Goal: Task Accomplishment & Management: Contribute content

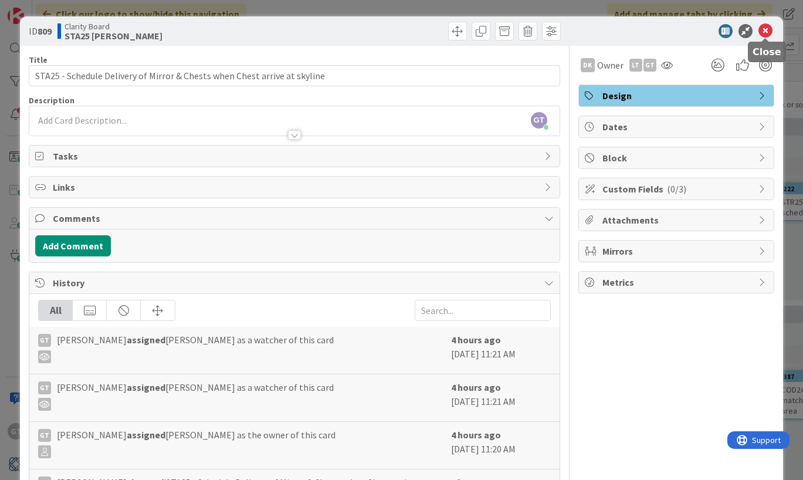
click at [765, 29] on icon at bounding box center [765, 31] width 14 height 14
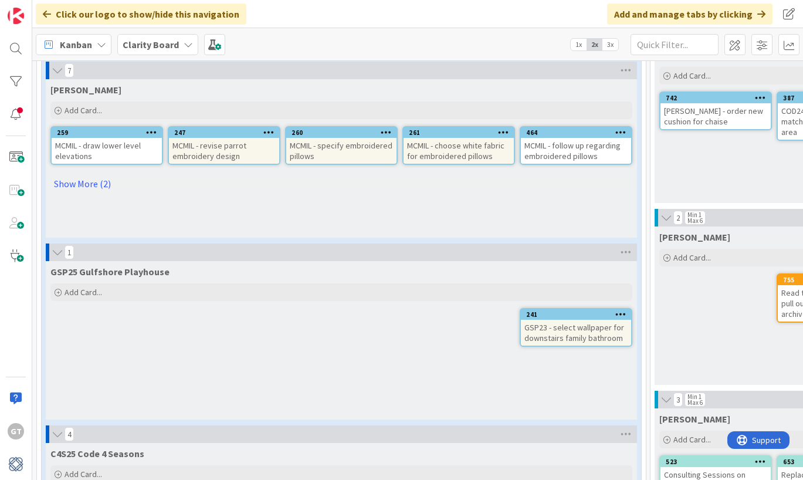
scroll to position [282, 0]
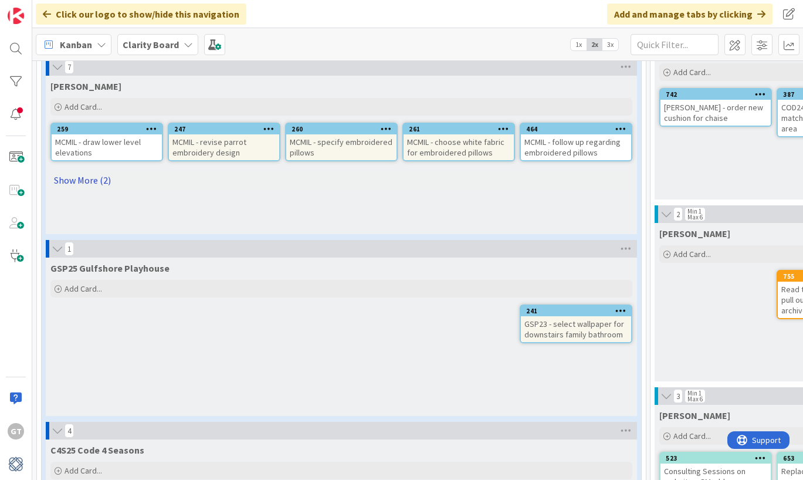
click at [83, 182] on link "Show More (2)" at bounding box center [341, 180] width 582 height 19
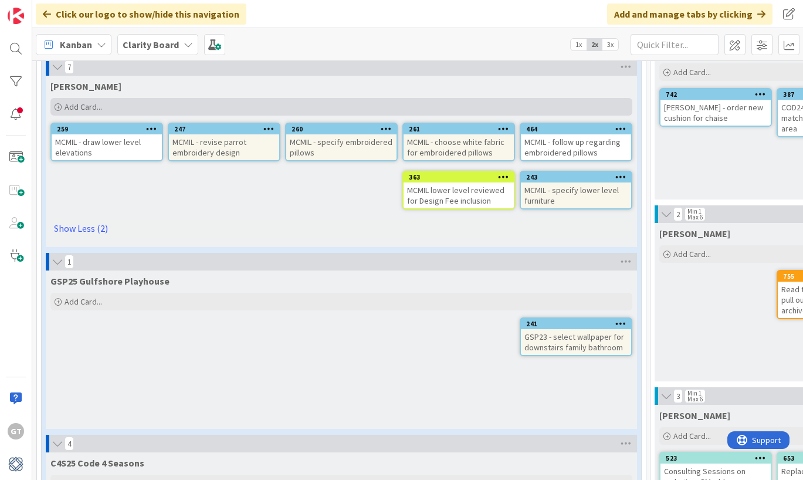
click at [69, 108] on span "Add Card..." at bounding box center [84, 106] width 38 height 11
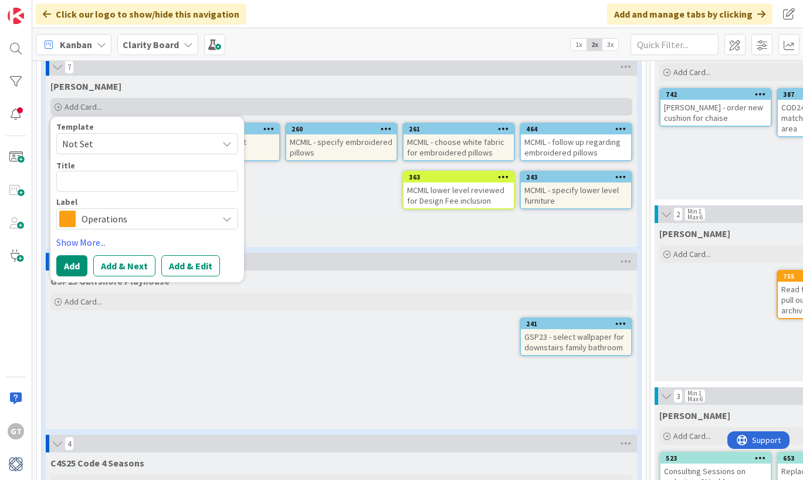
type textarea "x"
type textarea "M"
type textarea "x"
type textarea "Mc"
type textarea "x"
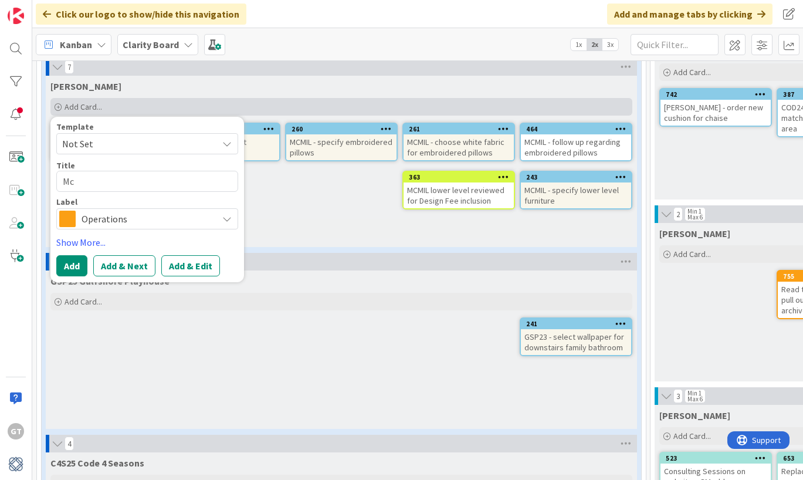
type textarea "McM"
type textarea "x"
type textarea "Mc"
type textarea "x"
type textarea "M"
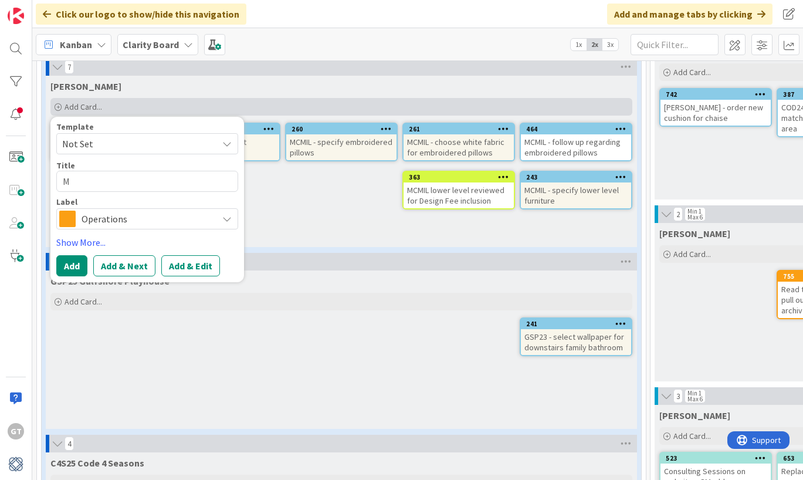
type textarea "x"
type textarea "MC"
type textarea "x"
type textarea "MCM"
type textarea "x"
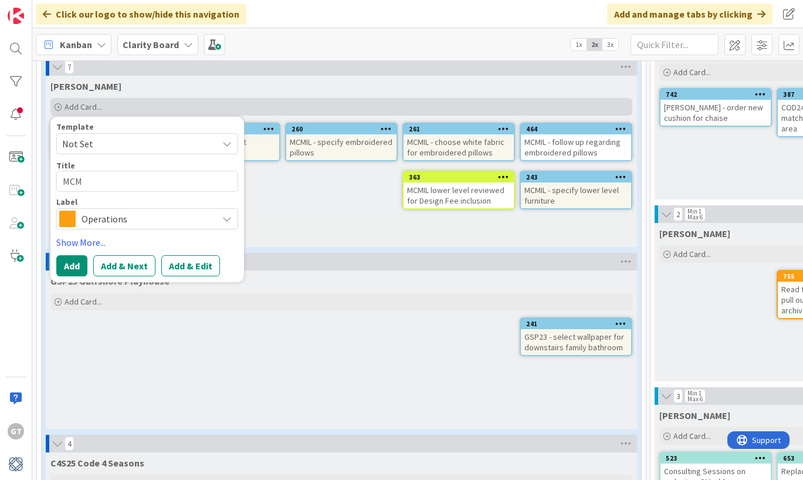
type textarea "MCMU"
type textarea "x"
type textarea "MCMUI"
type textarea "x"
type textarea "MCMU"
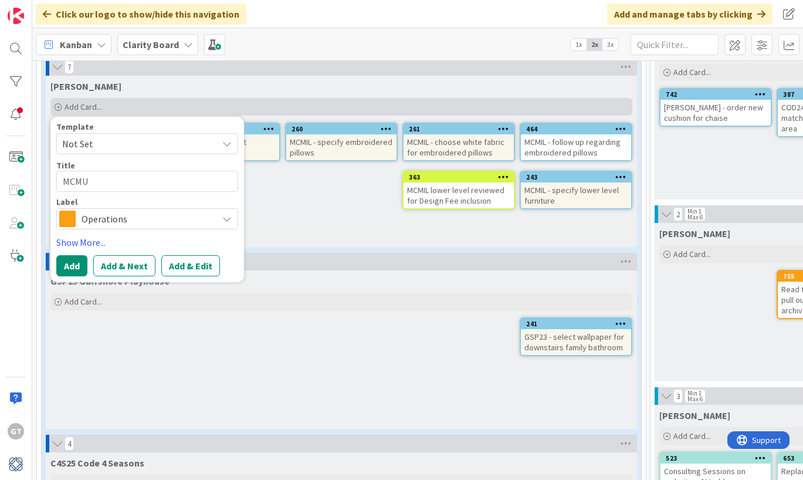
type textarea "x"
type textarea "MCM"
type textarea "x"
type textarea "MCMI"
type textarea "x"
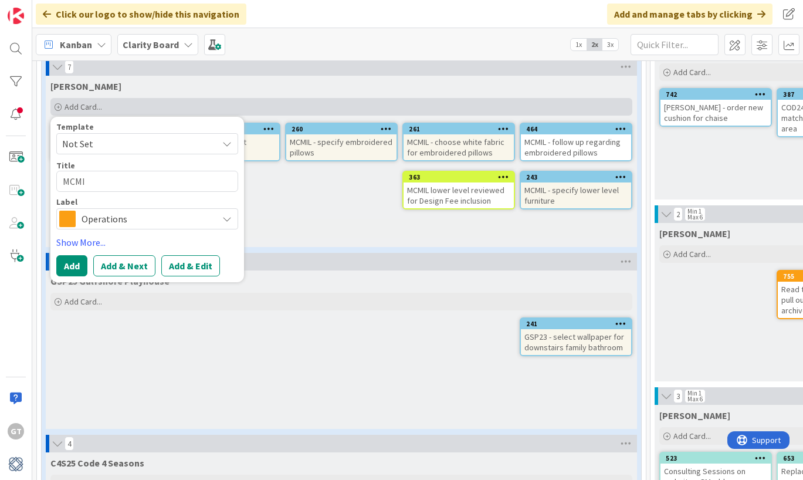
type textarea "MCMIL"
type textarea "x"
type textarea "MCMIL"
type textarea "x"
type textarea "MCMIL 0"
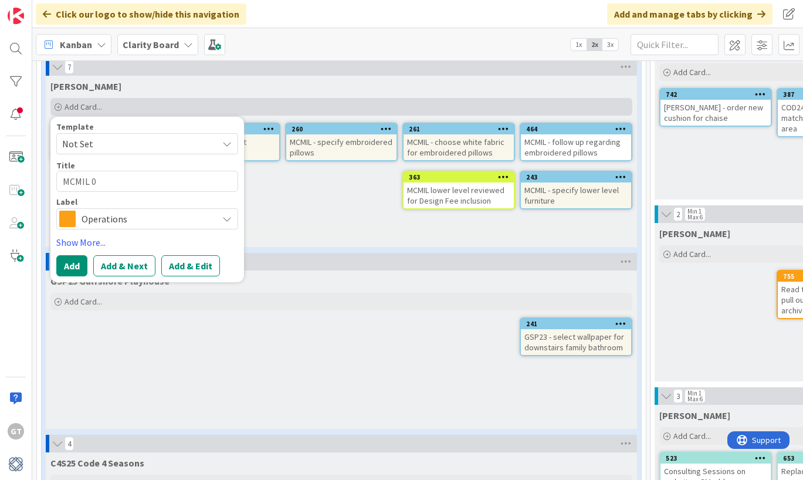
type textarea "x"
type textarea "MCMIL"
type textarea "x"
type textarea "MCMIL"
type textarea "x"
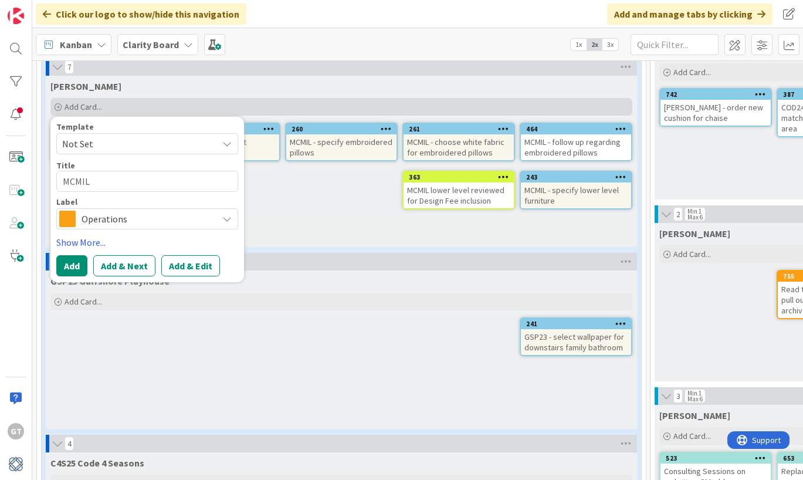
type textarea "MCMIL-"
type textarea "x"
type textarea "MCMIL-"
type textarea "x"
type textarea "MCMIL- A"
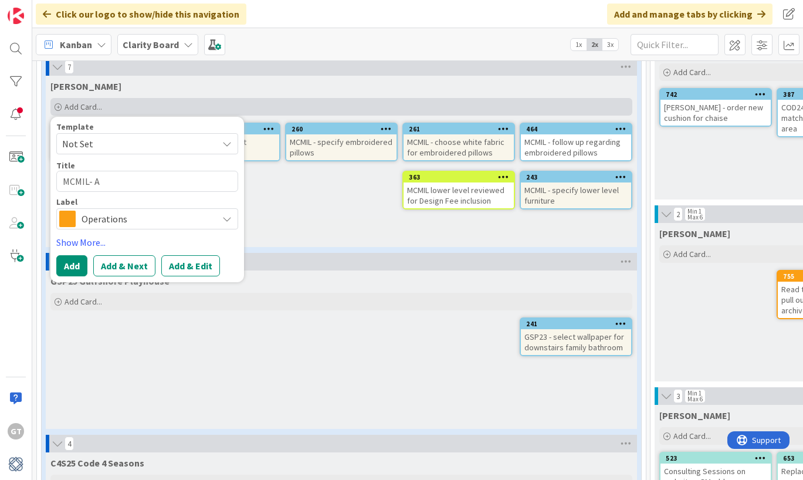
type textarea "x"
type textarea "MCMIL- Ad"
type textarea "x"
type textarea "MCMIL- Add"
type textarea "x"
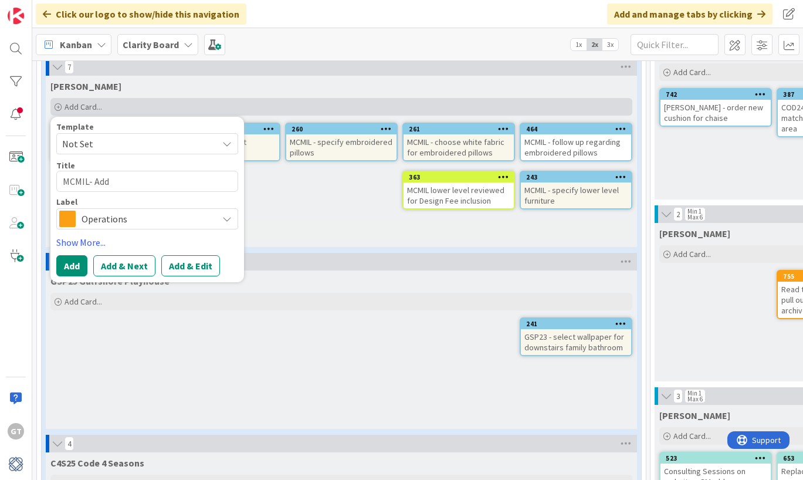
type textarea "MCMIL- Add"
type textarea "x"
type textarea "MCMIL- Add"
type textarea "x"
type textarea "MCMIL- Ad"
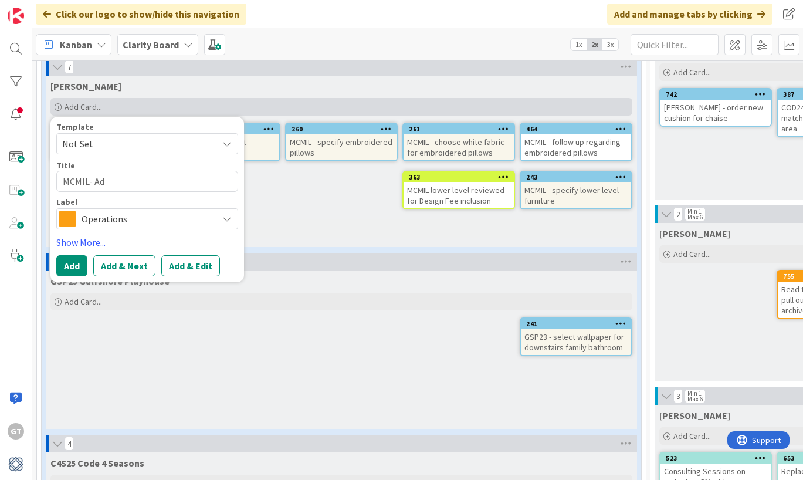
type textarea "x"
type textarea "MCMIL- A"
type textarea "x"
type textarea "MCMIL-"
type textarea "x"
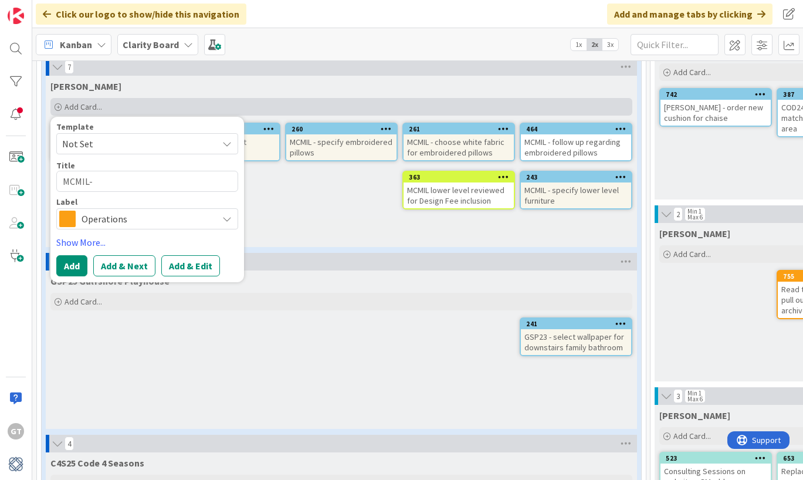
type textarea "MCMIL- S"
type textarea "x"
type textarea "MCMIL- Sc"
type textarea "x"
type textarea "MCMIL- Sch"
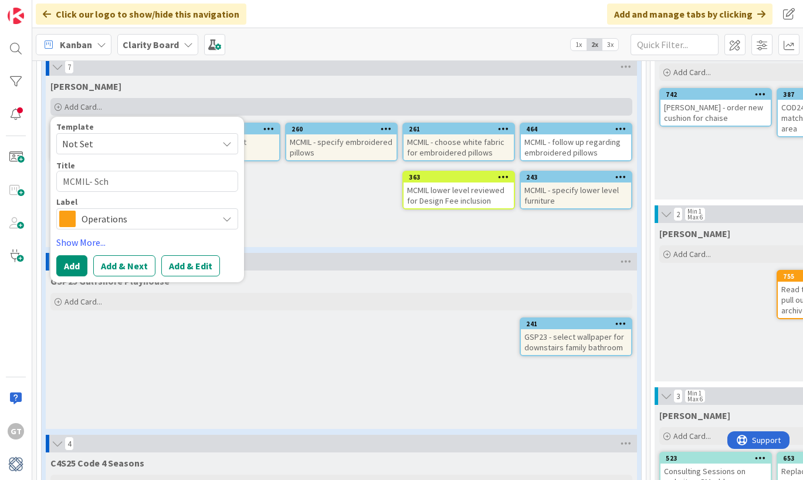
type textarea "x"
type textarea "MCMIL- Sche"
type textarea "x"
type textarea "MCMIL- Sched"
type textarea "x"
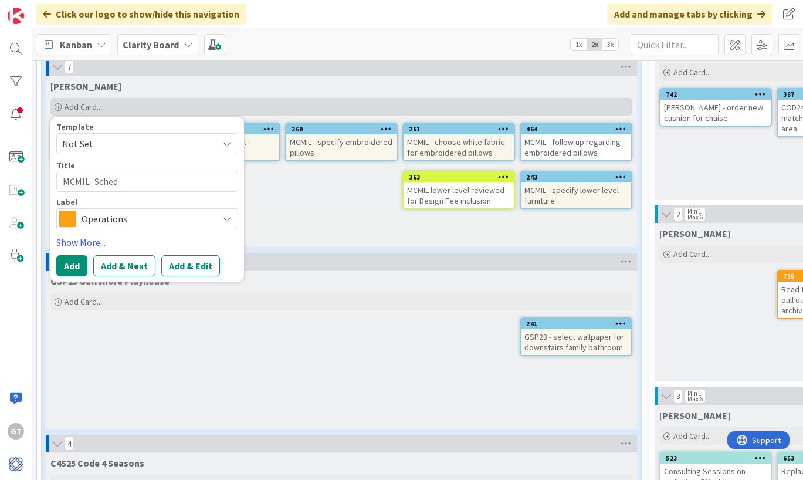
type textarea "MCMIL- Schedu"
type textarea "x"
type textarea "MCMIL- Schedul"
type textarea "x"
type textarea "MCMIL- Schedule"
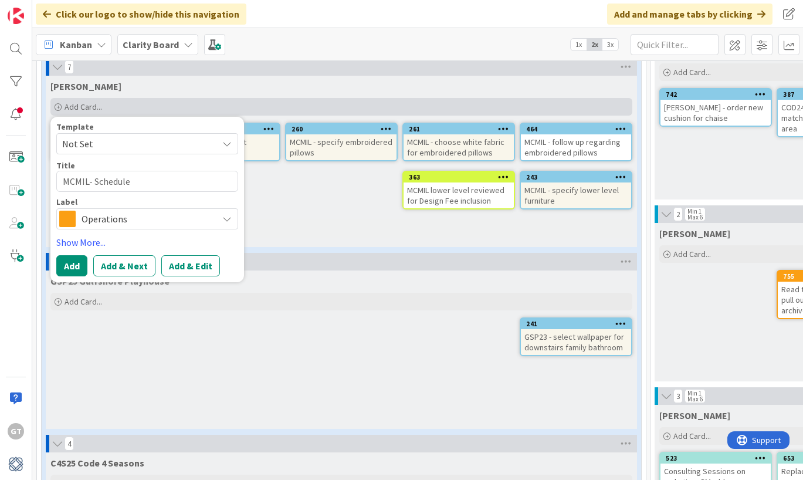
type textarea "x"
type textarea "MCMIL- Schedule"
type textarea "x"
type textarea "MCMIL- Schedule P"
type textarea "x"
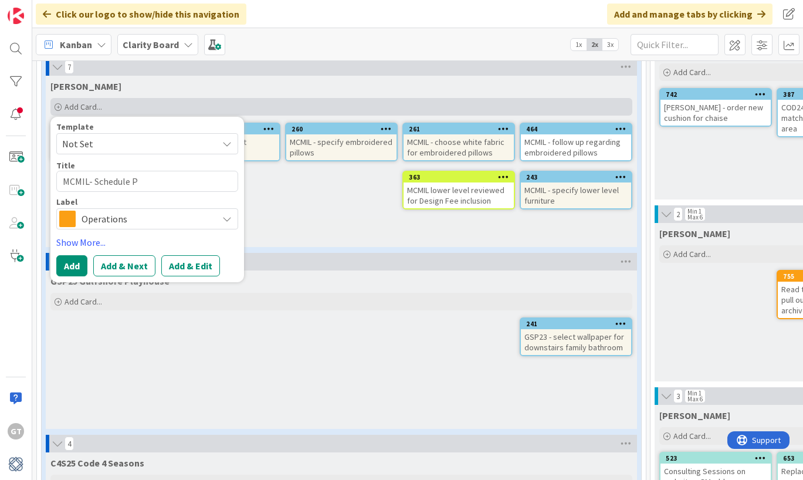
type textarea "MCMIL- Schedule Pa"
type textarea "x"
type textarea "MCMIL- Schedule Pat"
type textarea "x"
type textarea "MCMIL- Schedule Patr"
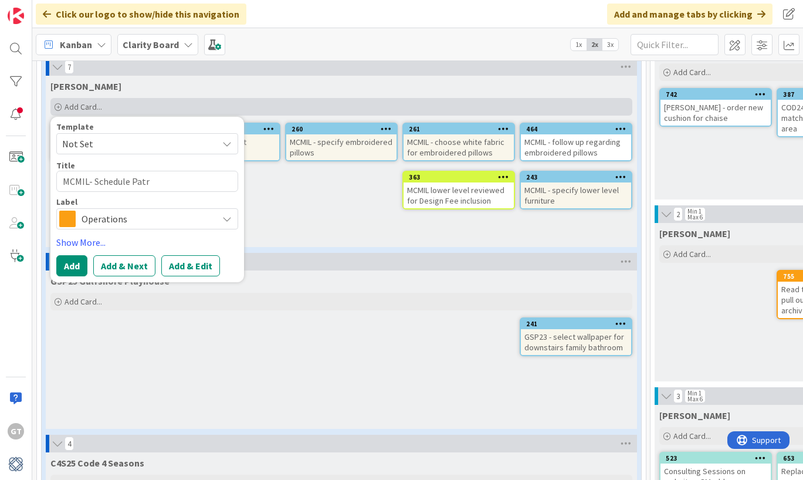
type textarea "x"
type textarea "MCMIL- Schedule Patri"
type textarea "x"
type textarea "MCMIL- Schedule Patric"
type textarea "x"
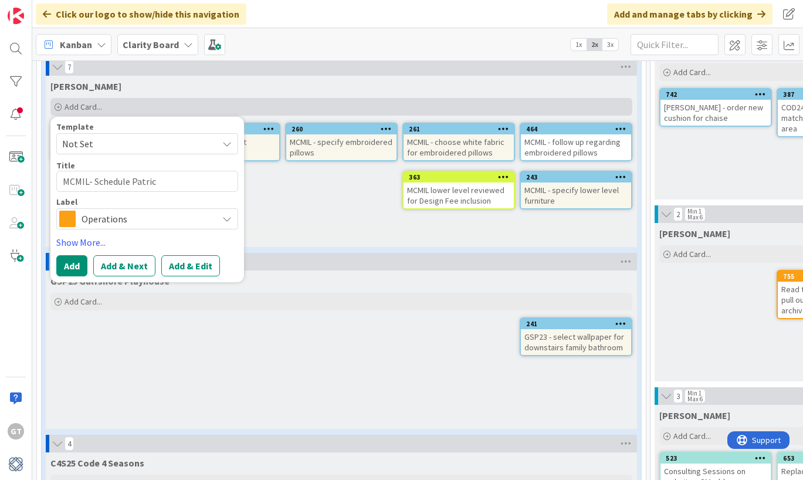
type textarea "MCMIL- Schedule [PERSON_NAME]"
type textarea "x"
type textarea "MCMIL- Schedule [PERSON_NAME]"
type textarea "x"
type textarea "MCMIL- Schedule [PERSON_NAME]"
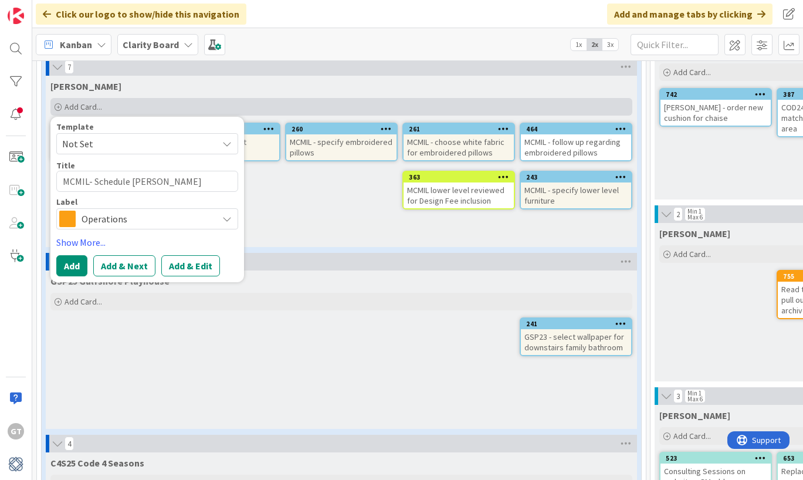
type textarea "x"
type textarea "MCMIL- Schedule [PERSON_NAME] to"
type textarea "x"
type textarea "MCMIL- Schedule [PERSON_NAME] to"
type textarea "x"
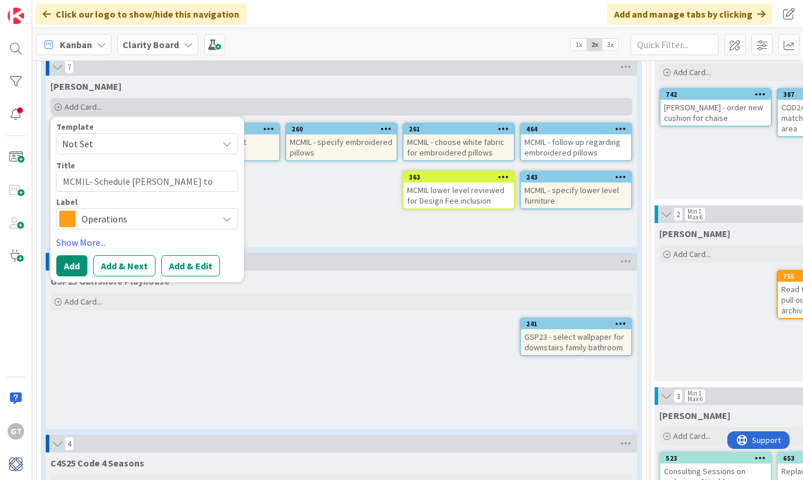
type textarea "MCMIL- Schedule [PERSON_NAME] to P"
type textarea "x"
type textarea "MCMIL- Schedule [PERSON_NAME] to Pic"
type textarea "x"
type textarea "MCMIL- Schedule [PERSON_NAME] to Pick"
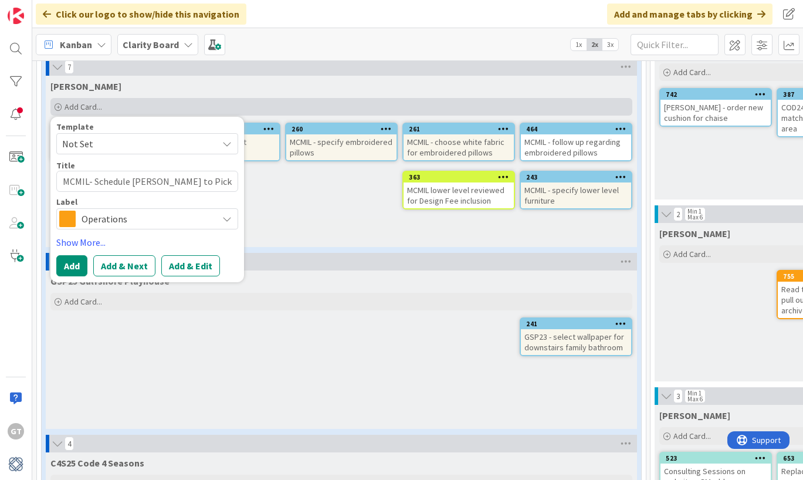
type textarea "x"
type textarea "MCMIL- Schedule [PERSON_NAME] to Pick"
type textarea "x"
type textarea "MCMIL- Schedule [PERSON_NAME] to Pick u"
type textarea "x"
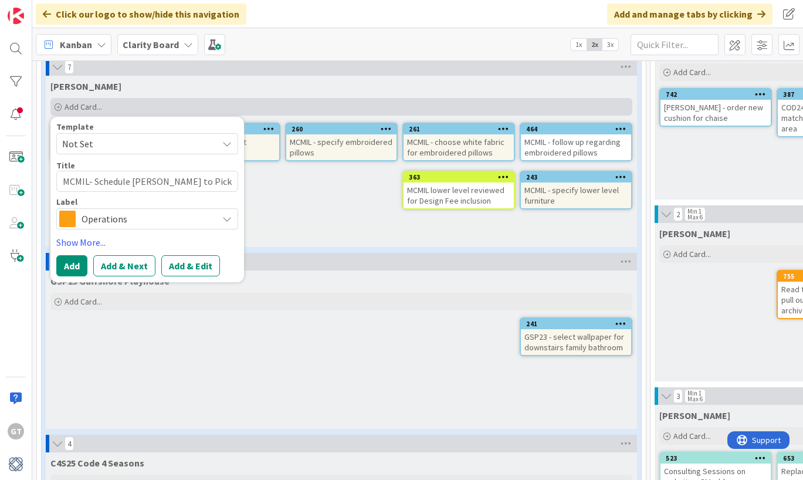
type textarea "MCMIL- Schedule [PERSON_NAME] to Pick up"
type textarea "x"
type textarea "MCMIL- Schedule [PERSON_NAME] to Pick up"
type textarea "x"
type textarea "MCMIL- Schedule [PERSON_NAME] to Pick up t"
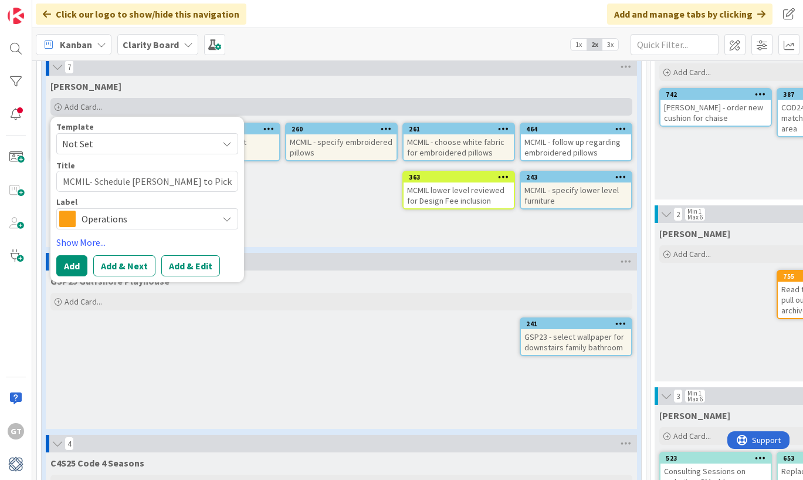
type textarea "x"
type textarea "MCMIL- Schedule [PERSON_NAME] to Pick up th"
type textarea "x"
type textarea "MCMIL- Schedule [PERSON_NAME] to Pick up the"
type textarea "x"
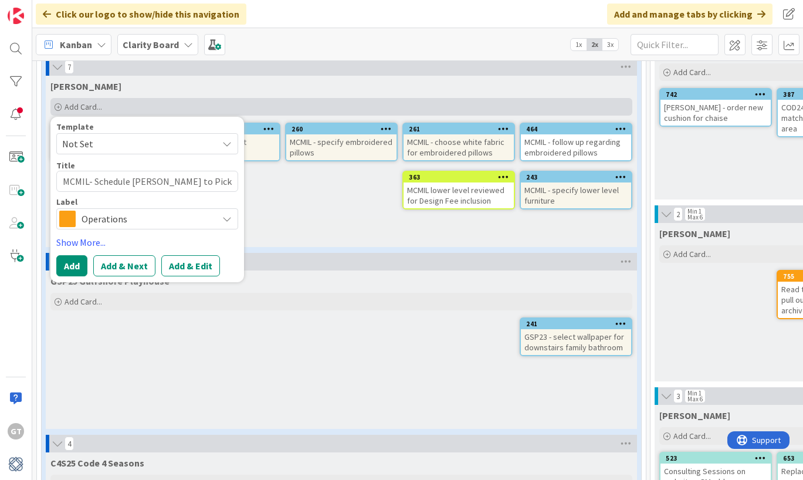
type textarea "MCMIL- Schedule [PERSON_NAME] to Pick up the"
type textarea "x"
type textarea "MCMIL- Schedule [PERSON_NAME] to Pick up the D"
type textarea "x"
type textarea "MCMIL- Schedule [PERSON_NAME] to Pick up the De"
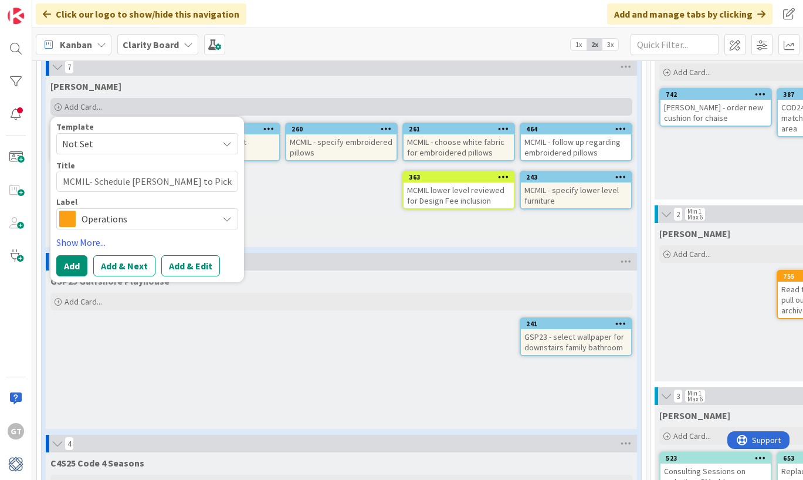
type textarea "x"
type textarea "MCMIL- Schedule [PERSON_NAME] to Pick up the Des"
type textarea "x"
type textarea "MCMIL- Schedule [PERSON_NAME] to Pick up the Desk"
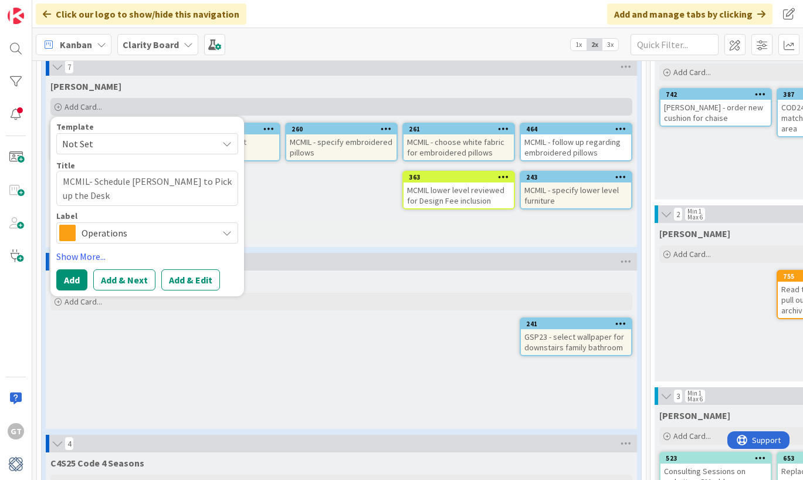
type textarea "x"
type textarea "MCMIL- Schedule [PERSON_NAME] to Pick up the Desk"
type textarea "x"
type textarea "MCMIL- Schedule [PERSON_NAME] to Pick up the Desk a"
type textarea "x"
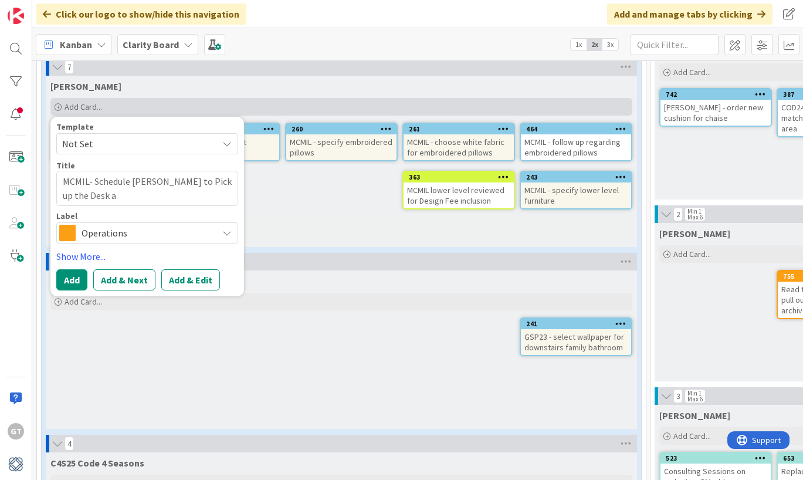
type textarea "MCMIL- Schedule [PERSON_NAME] to Pick up the Desk an"
type textarea "x"
type textarea "MCMIL- Schedule [PERSON_NAME] to Pick up the Desk and"
type textarea "x"
type textarea "MCMIL- Schedule [PERSON_NAME] to Pick up the Desk and"
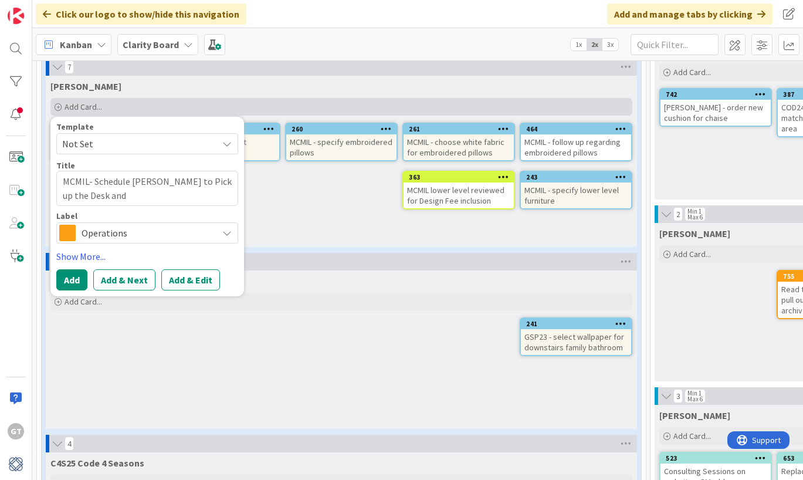
type textarea "x"
type textarea "MCMIL- Schedule [PERSON_NAME] to Pick up the Desk and a"
type textarea "x"
type textarea "MCMIL- Schedule [PERSON_NAME] to Pick up the Desk and al"
type textarea "x"
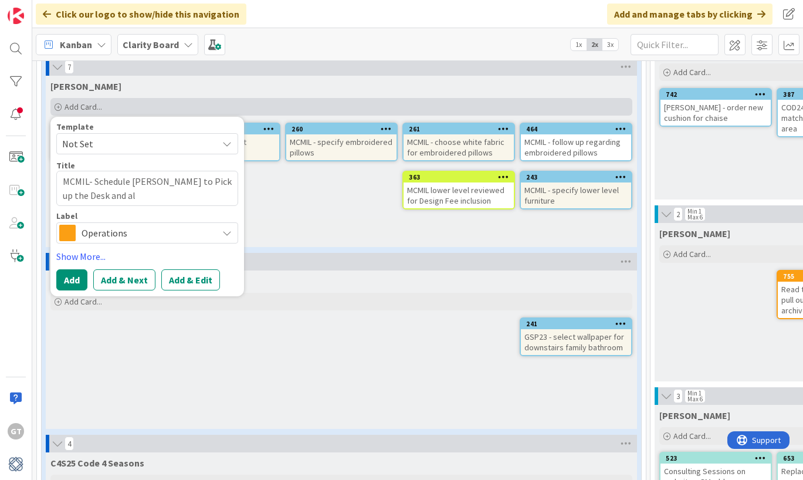
type textarea "MCMIL- Schedule [PERSON_NAME] to Pick up the Desk and als"
type textarea "x"
type textarea "MCMIL- Schedule [PERSON_NAME] to Pick up the Desk and also"
type textarea "x"
type textarea "MCMIL- Schedule [PERSON_NAME] to Pick up the Desk and also"
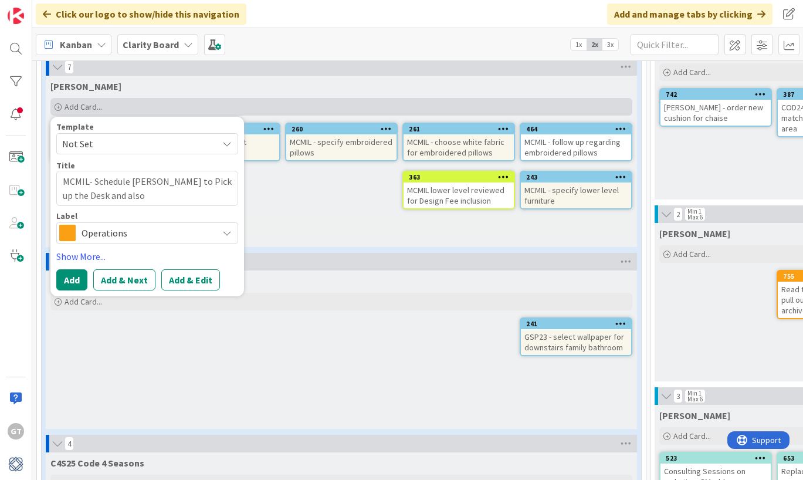
type textarea "x"
type textarea "MCMIL- Schedule [PERSON_NAME] to Pick up the Desk and also H"
type textarea "x"
type textarea "MCMIL- Schedule [PERSON_NAME] to Pick up the Desk and also Ha"
type textarea "x"
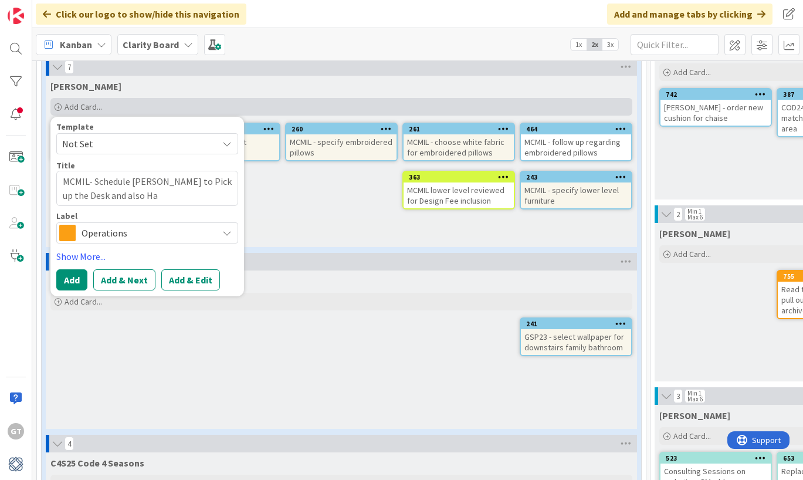
type textarea "MCMIL- Schedule [PERSON_NAME] to Pick up the Desk and also [PERSON_NAME]"
type textarea "x"
type textarea "MCMIL- Schedule [PERSON_NAME] to Pick up the Desk and also Hang"
type textarea "x"
type textarea "MCMIL- Schedule [PERSON_NAME] to Pick up the Desk and also Hangh"
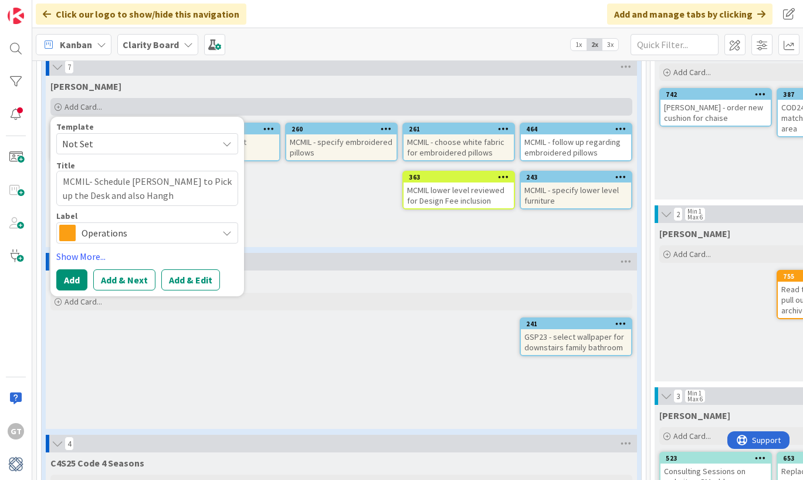
type textarea "x"
type textarea "MCMIL- Schedule [PERSON_NAME] to Pick up the Desk and also Hangh"
type textarea "x"
type textarea "MCMIL- Schedule [PERSON_NAME] to Pick up the Desk and also Hangh"
type textarea "x"
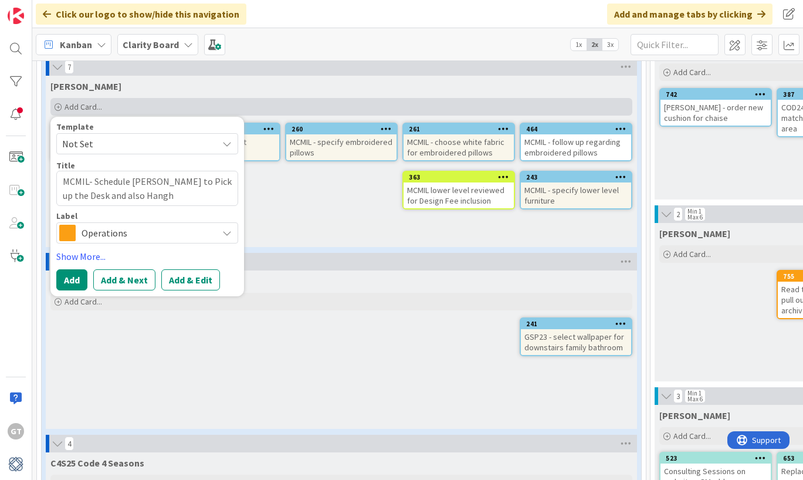
type textarea "MCMIL- Schedule [PERSON_NAME] to Pick up the Desk and also Hang"
type textarea "x"
type textarea "MCMIL- Schedule [PERSON_NAME] to Pick up the Desk and also Hang"
type textarea "x"
type textarea "MCMIL- Schedule [PERSON_NAME] to Pick up the Desk and also Hang 5"
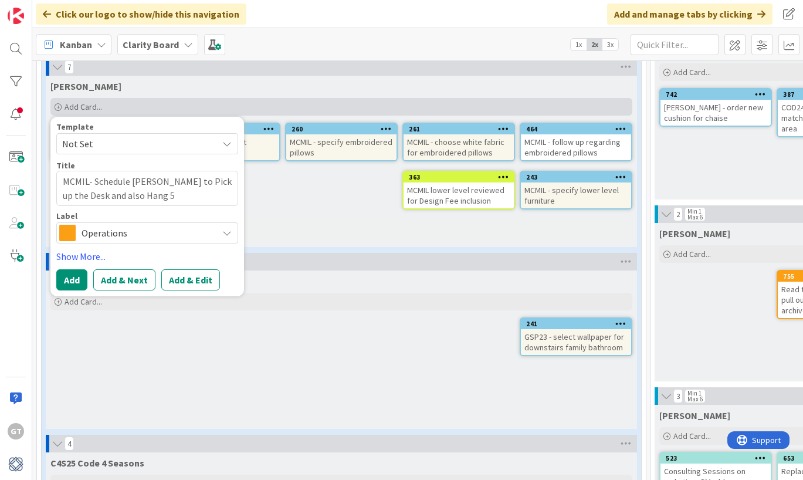
type textarea "x"
type textarea "MCMIL- Schedule [PERSON_NAME] to Pick up the Desk and also Hang 5"
type textarea "x"
type textarea "MCMIL- Schedule [PERSON_NAME] to Pick up the Desk and also Hang 5 P"
type textarea "x"
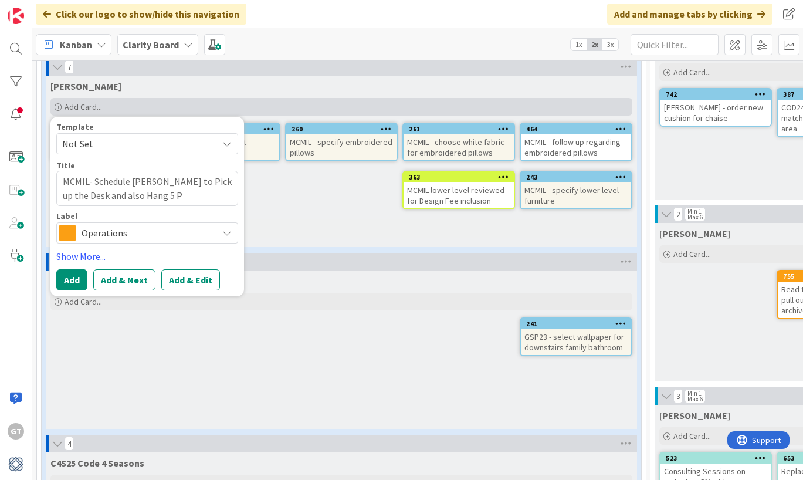
type textarea "MCMIL- Schedule [PERSON_NAME] to Pick up the Desk and also Hang 5 Pi"
type textarea "x"
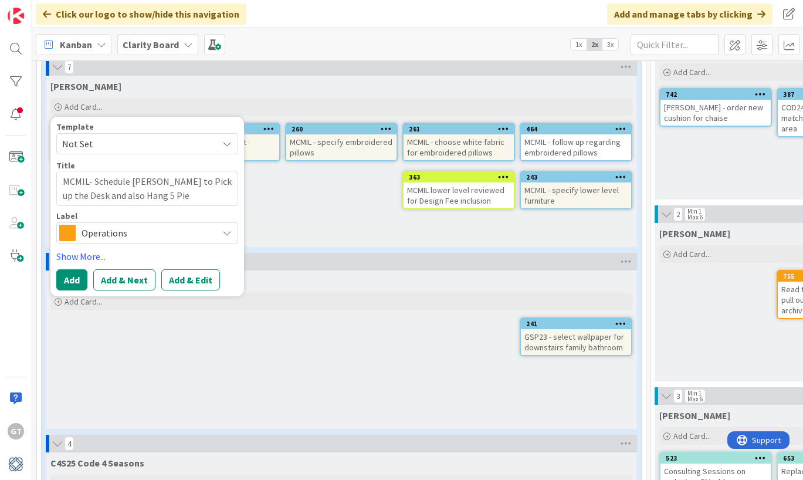
type textarea "MCMIL- Schedule [PERSON_NAME] to Pick up the Desk and also Hang 5 Pie"
click at [271, 227] on link "Show Less (2)" at bounding box center [341, 228] width 582 height 19
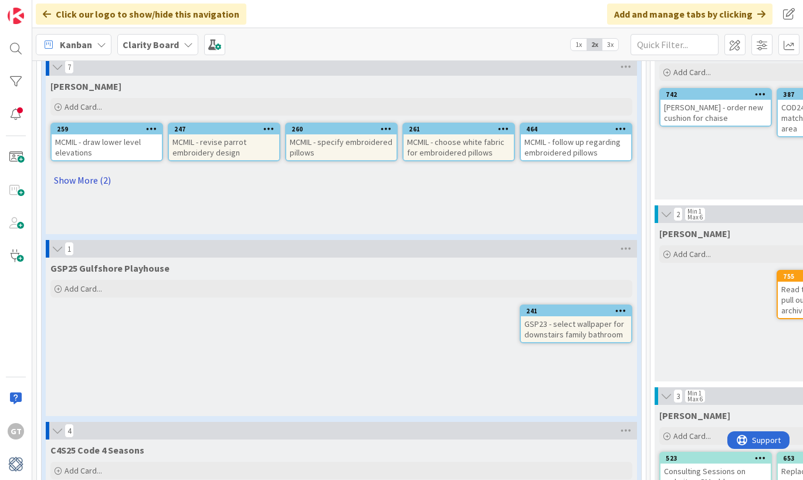
click at [94, 180] on link "Show More (2)" at bounding box center [341, 180] width 582 height 19
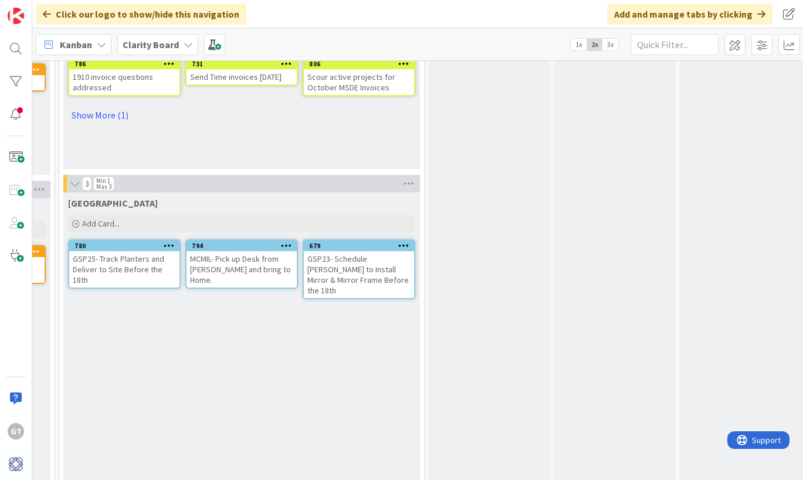
scroll to position [870, 961]
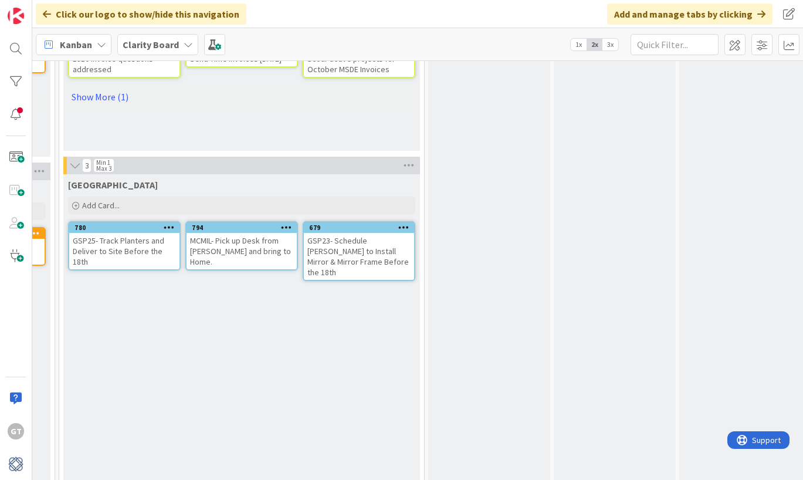
click at [248, 240] on div "MCMIL- Pick up Desk from [PERSON_NAME] and bring to Home." at bounding box center [241, 251] width 110 height 36
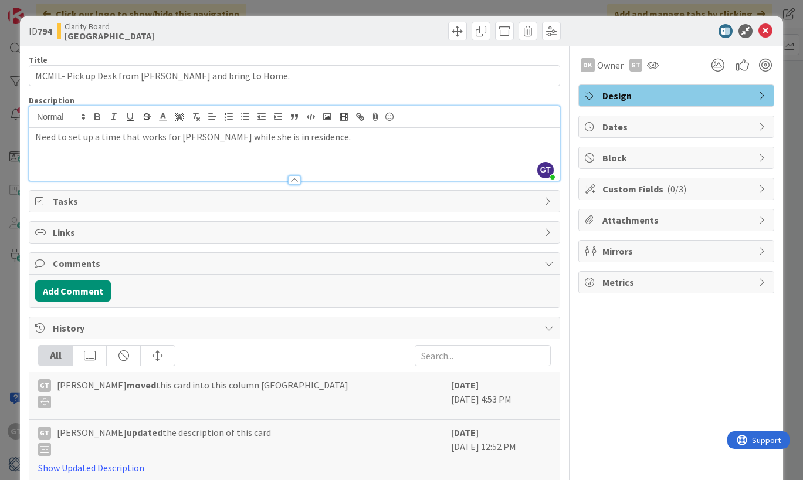
click at [323, 121] on div "GT [PERSON_NAME] just joined Need to set up a time that works for [PERSON_NAME]…" at bounding box center [294, 143] width 530 height 74
type textarea "x"
click at [79, 284] on button "Add Comment" at bounding box center [73, 290] width 76 height 21
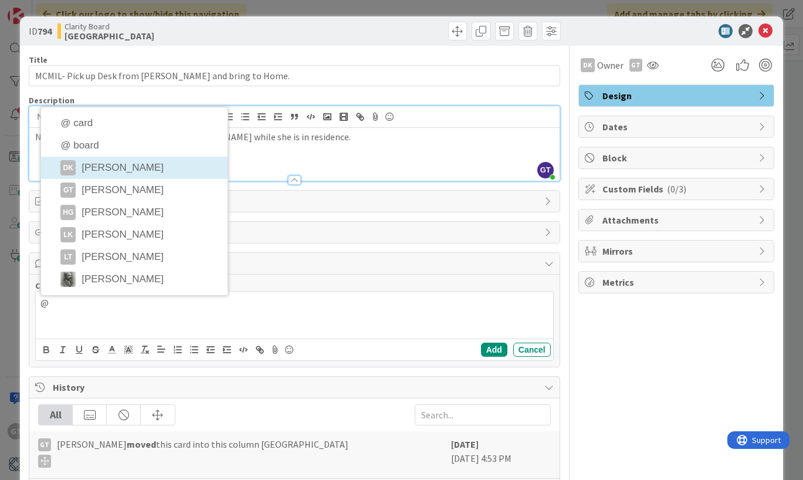
click at [110, 174] on div "Title 55 / 128 MCMIL- Pick up Desk from [PERSON_NAME] and bring to Home. Descri…" at bounding box center [294, 379] width 531 height 667
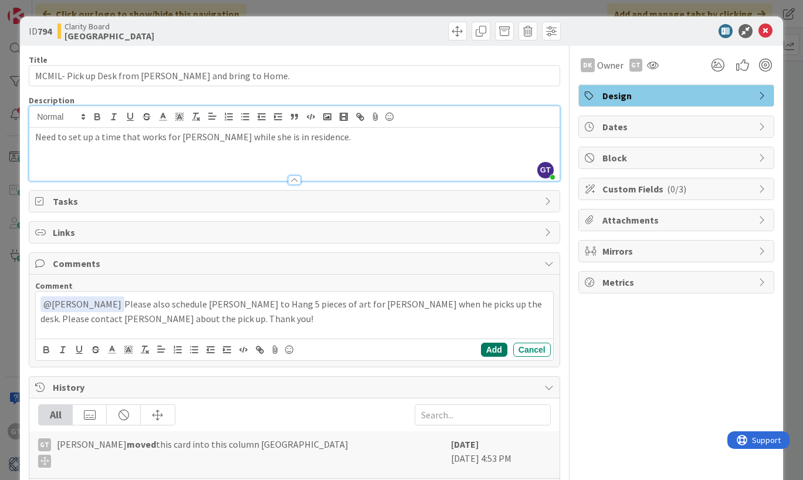
click at [485, 352] on button "Add" at bounding box center [494, 349] width 26 height 14
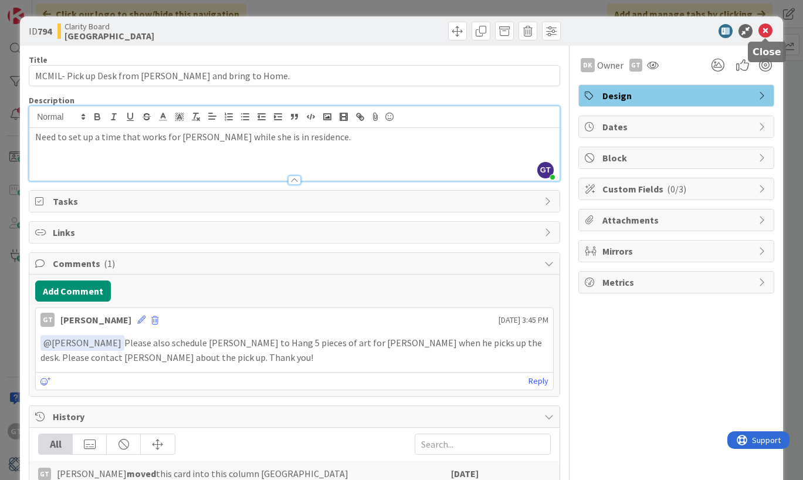
click at [770, 29] on icon at bounding box center [765, 31] width 14 height 14
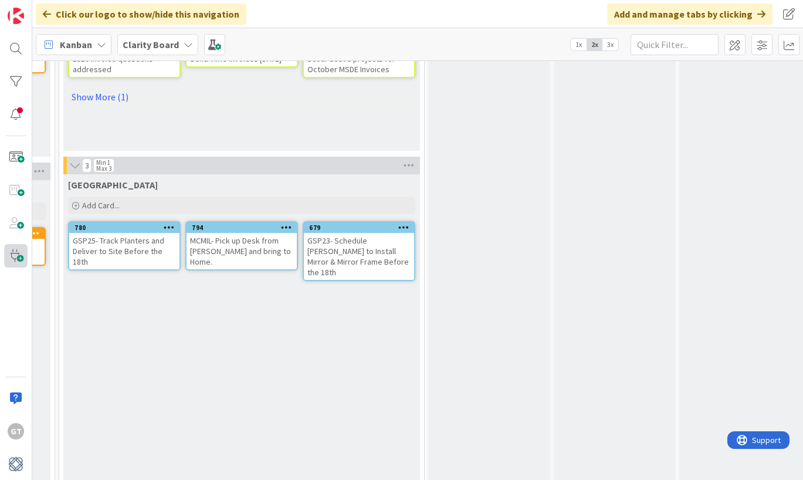
type textarea "x"
